Goal: Navigation & Orientation: Understand site structure

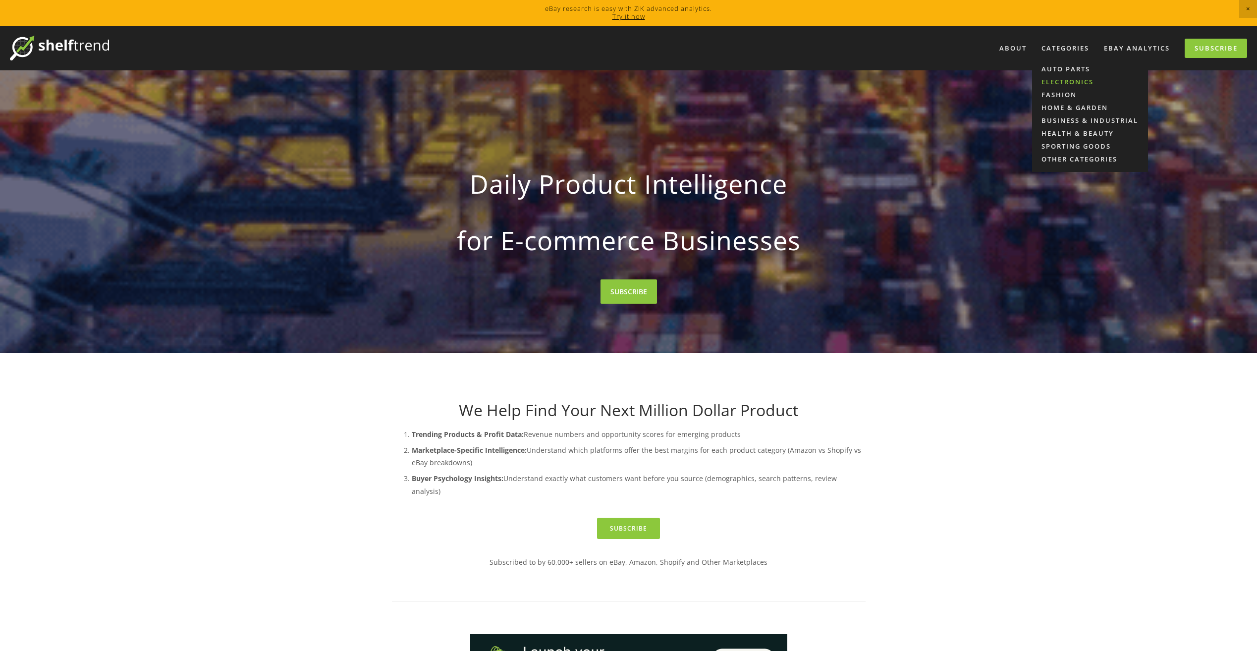
click at [1056, 78] on link "Electronics" at bounding box center [1090, 81] width 116 height 13
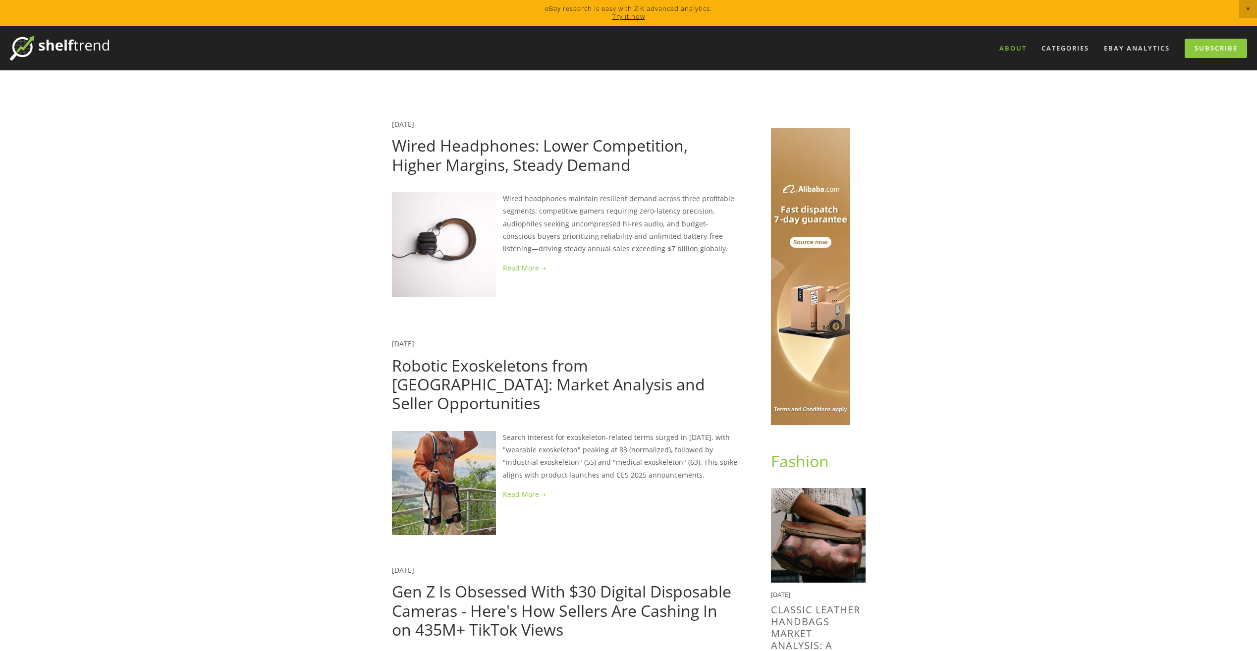
click at [1008, 46] on link "About" at bounding box center [1013, 48] width 40 height 16
